Goal: Information Seeking & Learning: Learn about a topic

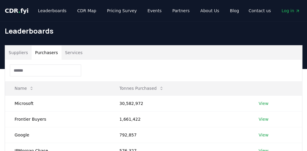
click at [51, 53] on button "Purchasers" at bounding box center [47, 53] width 30 height 14
click at [19, 54] on button "Suppliers" at bounding box center [18, 53] width 26 height 14
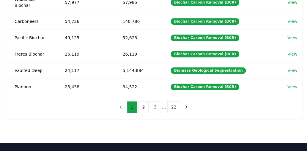
scroll to position [182, 0]
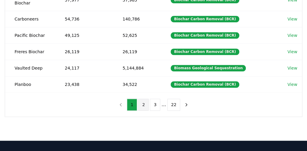
click at [144, 101] on button "2" at bounding box center [143, 105] width 10 height 12
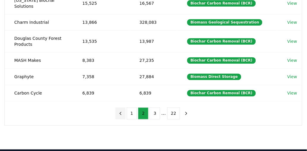
scroll to position [177, 0]
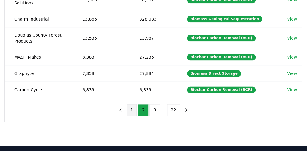
click at [132, 107] on button "1" at bounding box center [132, 110] width 10 height 12
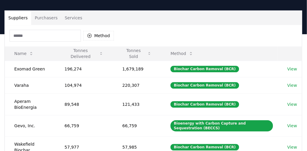
scroll to position [35, 0]
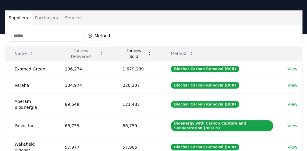
click at [133, 54] on button "Tonnes Sold" at bounding box center [137, 54] width 39 height 12
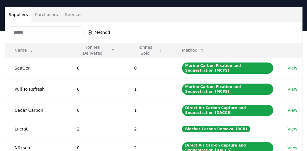
scroll to position [0, 0]
